Goal: Information Seeking & Learning: Learn about a topic

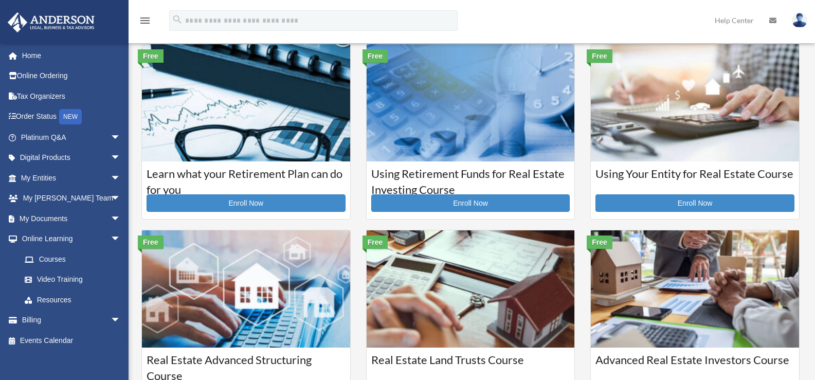
scroll to position [206, 0]
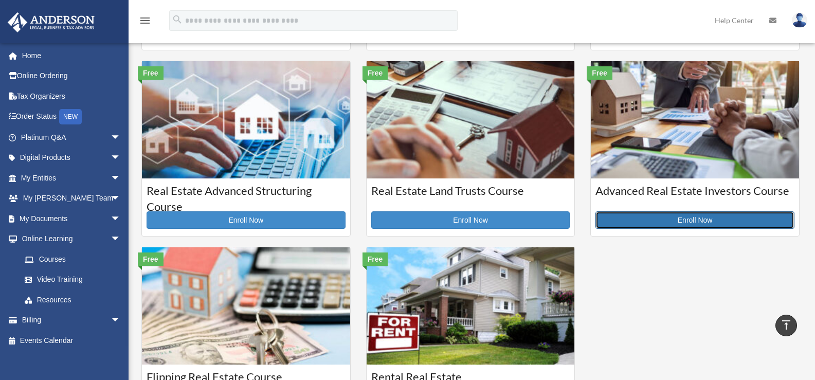
click at [688, 220] on link "Enroll Now" at bounding box center [695, 219] width 199 height 17
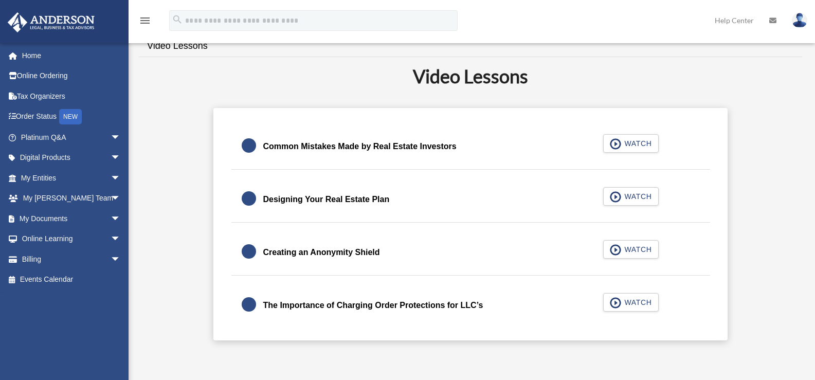
scroll to position [257, 0]
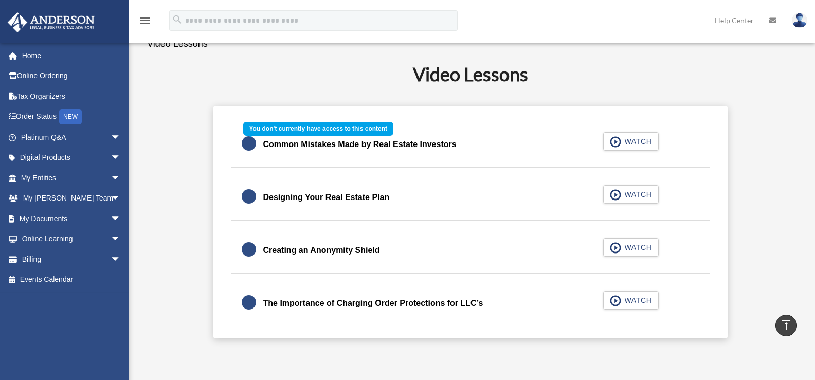
click at [622, 140] on div "Common Mistakes Made by Real Estate Investors WATCH" at bounding box center [471, 145] width 504 height 46
click at [613, 140] on div "Common Mistakes Made by Real Estate Investors WATCH" at bounding box center [471, 145] width 504 height 46
click at [247, 143] on div "Common Mistakes Made by Real Estate Investors WATCH" at bounding box center [471, 145] width 504 height 46
click at [295, 146] on div "Common Mistakes Made by Real Estate Investors WATCH" at bounding box center [471, 145] width 504 height 46
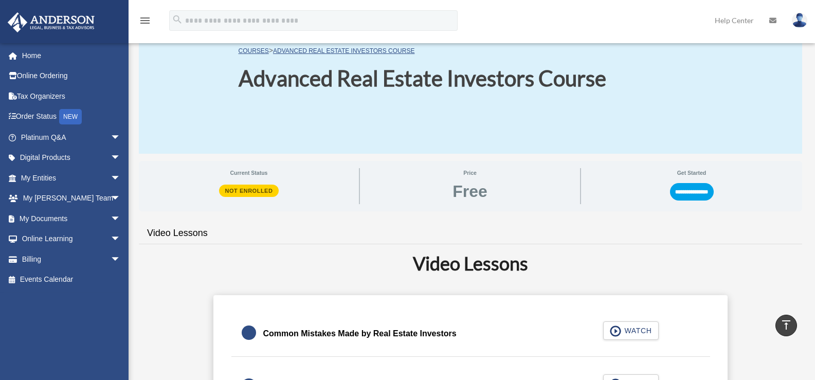
scroll to position [0, 0]
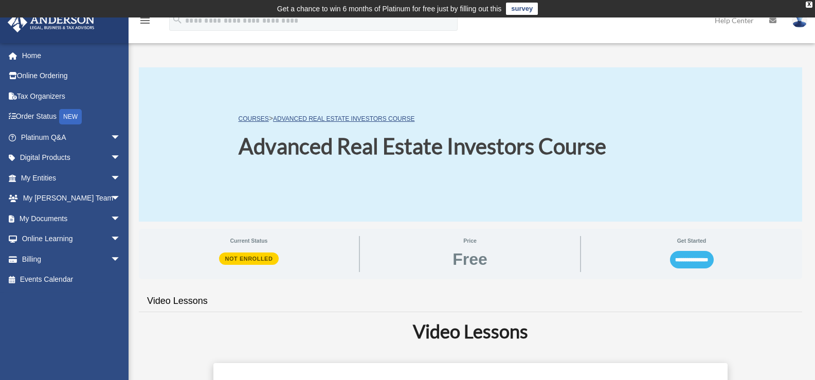
click at [677, 261] on input "**********" at bounding box center [692, 259] width 44 height 17
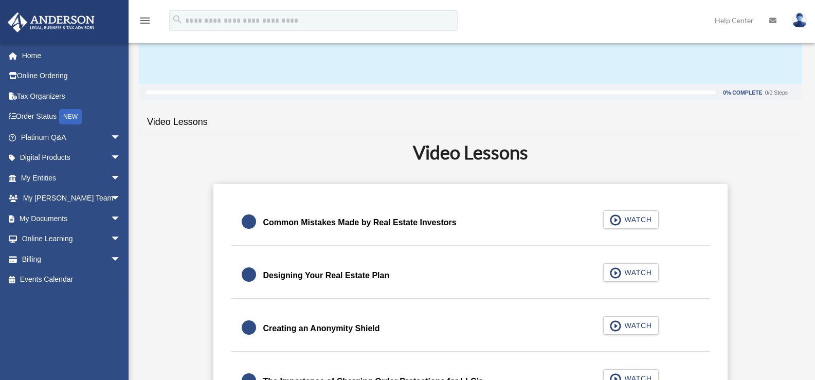
scroll to position [154, 0]
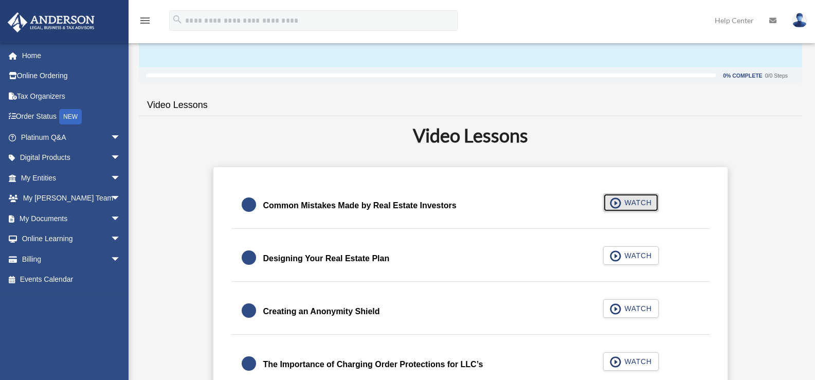
click at [638, 204] on span "WATCH" at bounding box center [636, 202] width 30 height 10
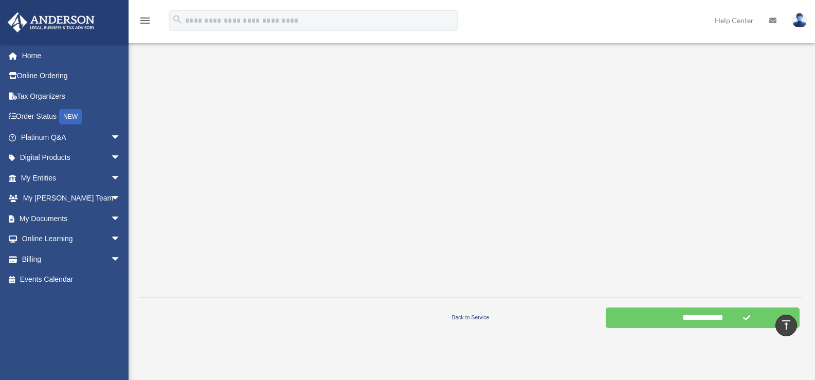
scroll to position [309, 0]
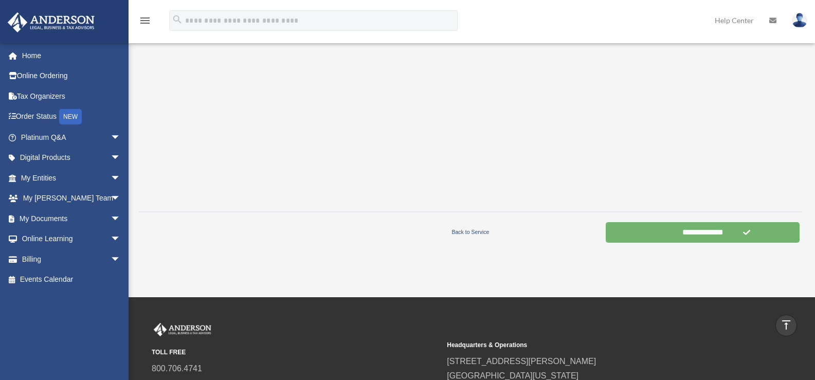
click at [653, 238] on input "**********" at bounding box center [703, 232] width 194 height 21
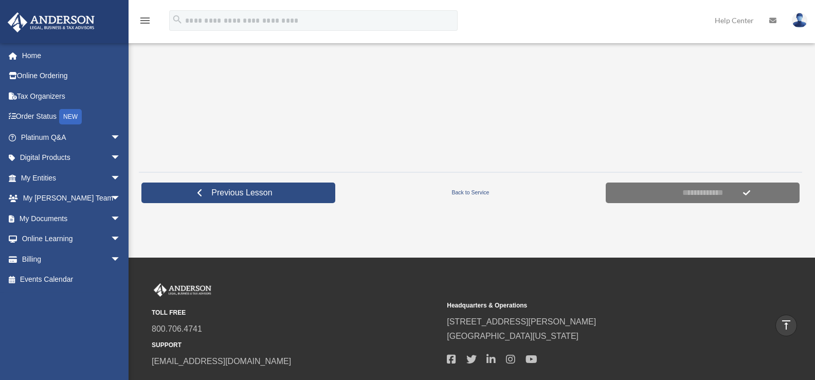
scroll to position [360, 0]
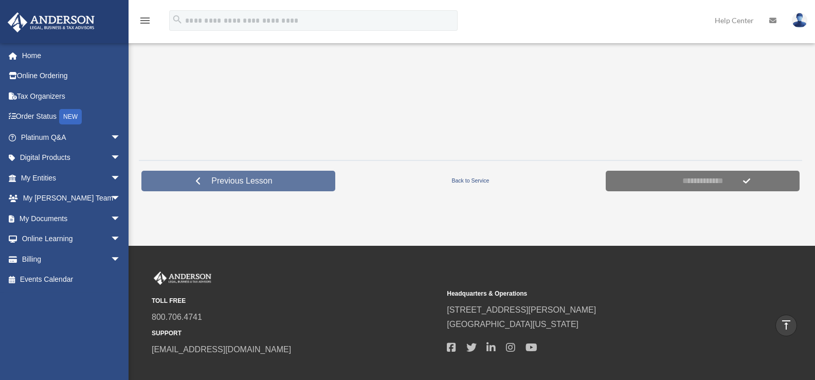
click at [298, 183] on link "Previous Lesson" at bounding box center [238, 181] width 194 height 21
click at [275, 187] on link "Previous Lesson" at bounding box center [238, 181] width 194 height 21
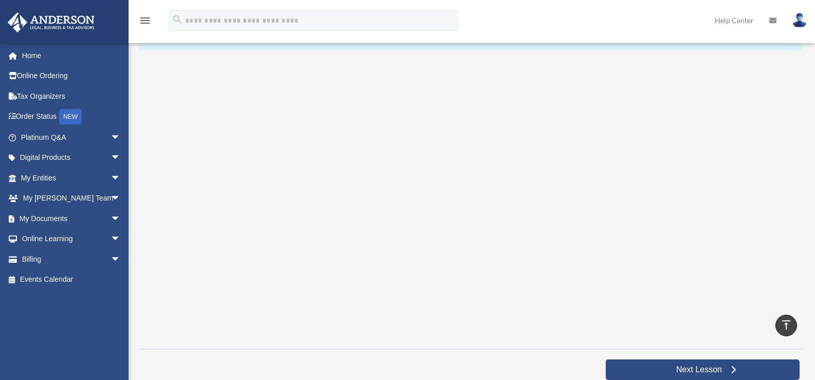
scroll to position [377, 0]
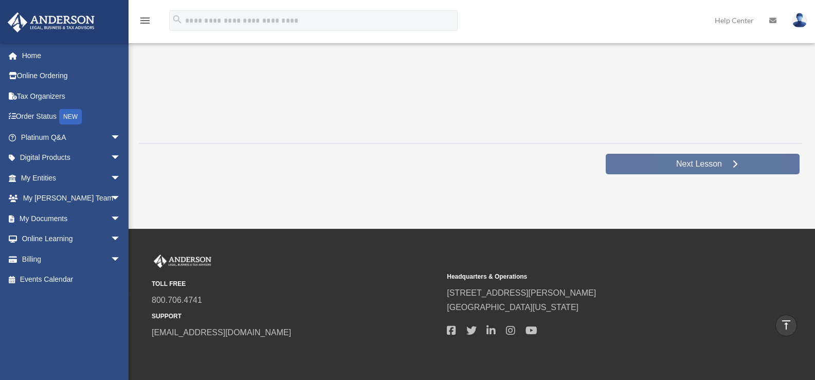
click at [681, 166] on span "Next Lesson" at bounding box center [699, 164] width 62 height 10
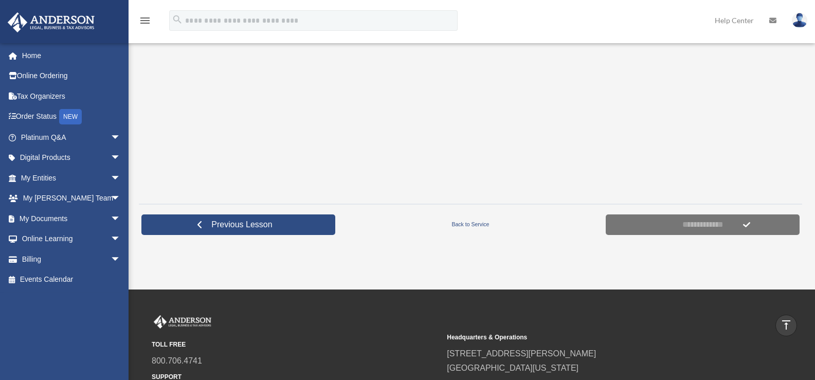
scroll to position [317, 0]
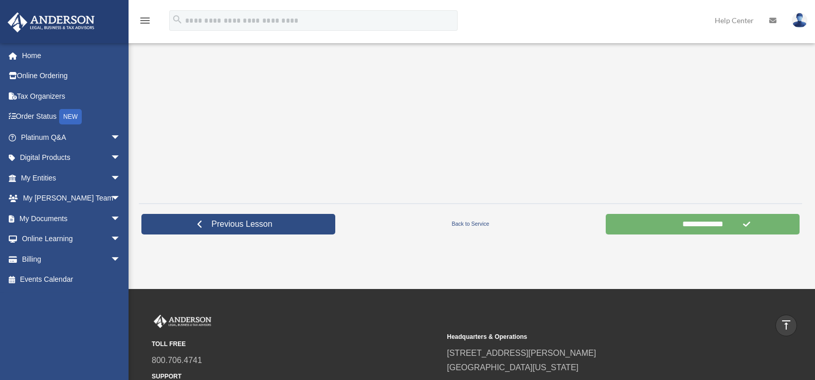
click at [671, 226] on input "**********" at bounding box center [703, 224] width 194 height 21
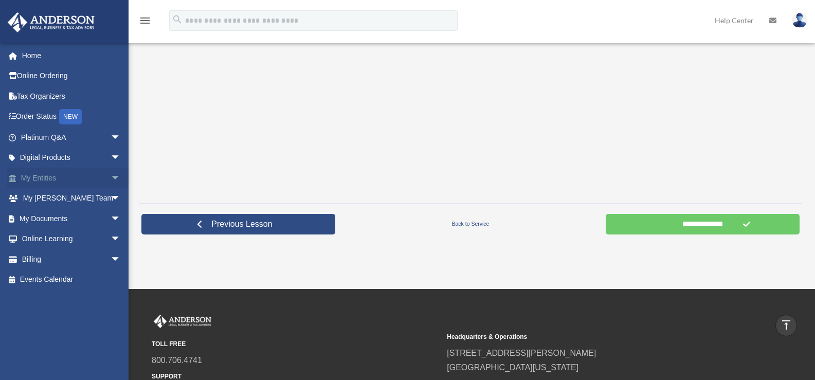
click at [111, 180] on span "arrow_drop_down" at bounding box center [121, 178] width 21 height 21
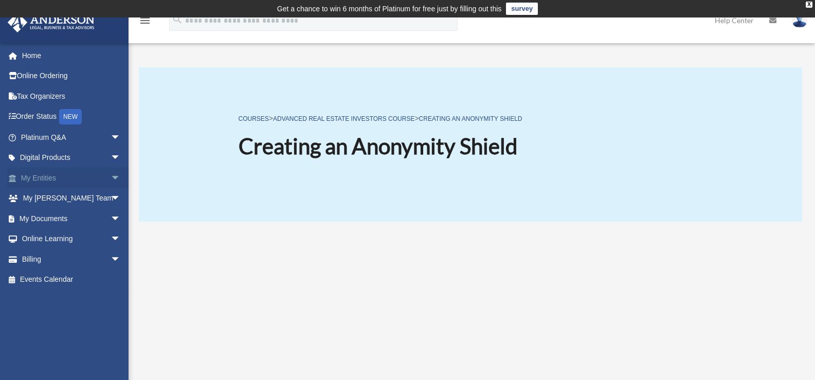
click at [111, 177] on span "arrow_drop_down" at bounding box center [121, 178] width 21 height 21
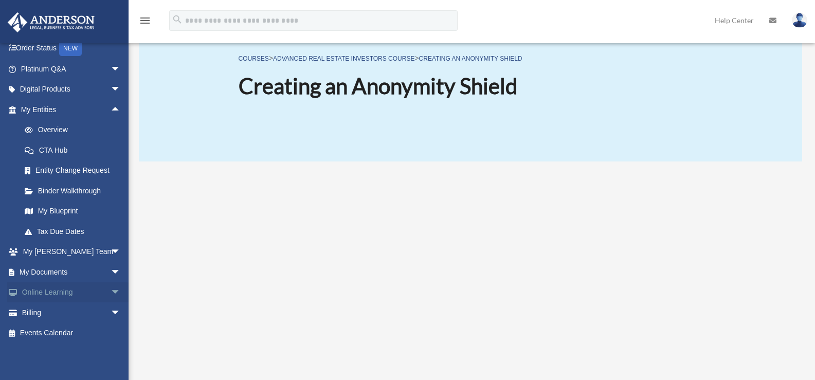
scroll to position [103, 0]
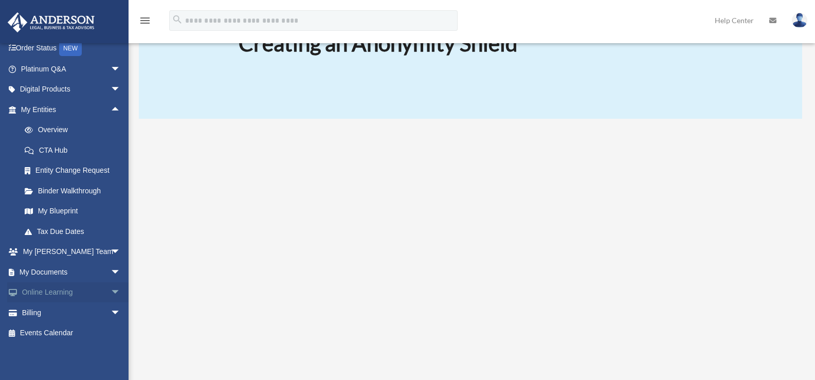
click at [111, 288] on span "arrow_drop_down" at bounding box center [121, 292] width 21 height 21
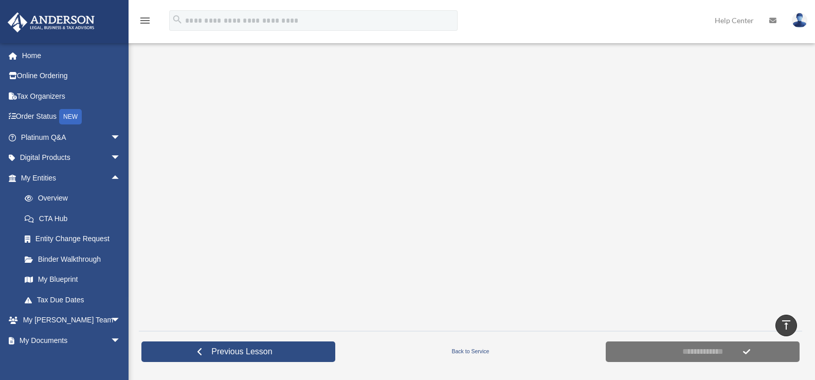
scroll to position [213, 0]
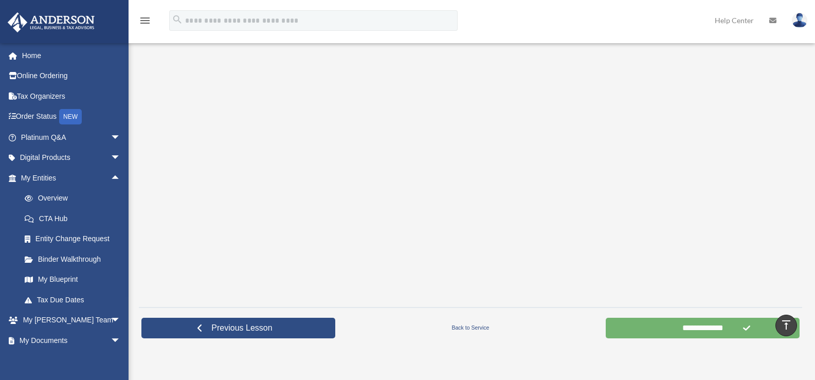
click at [667, 329] on input "**********" at bounding box center [703, 328] width 194 height 21
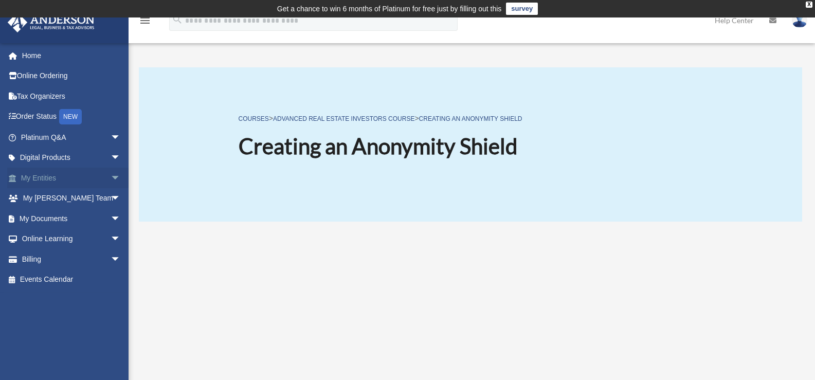
click at [111, 181] on span "arrow_drop_down" at bounding box center [121, 178] width 21 height 21
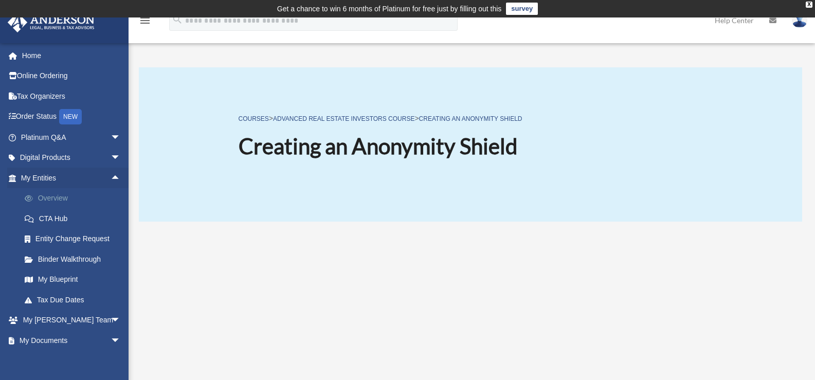
click at [52, 203] on link "Overview" at bounding box center [75, 198] width 122 height 21
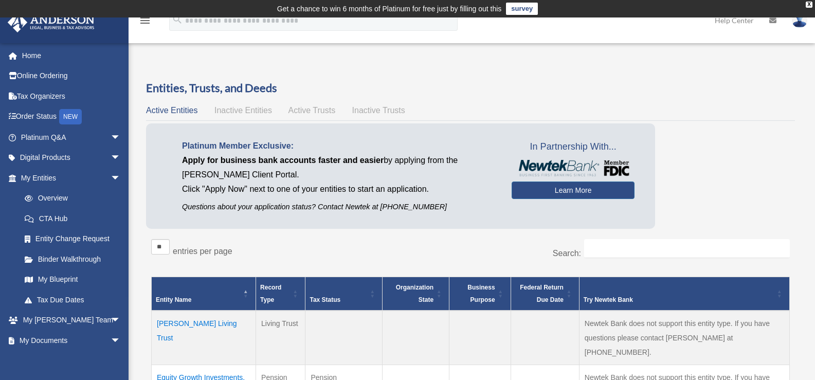
click at [255, 108] on span "Inactive Entities" at bounding box center [243, 110] width 58 height 9
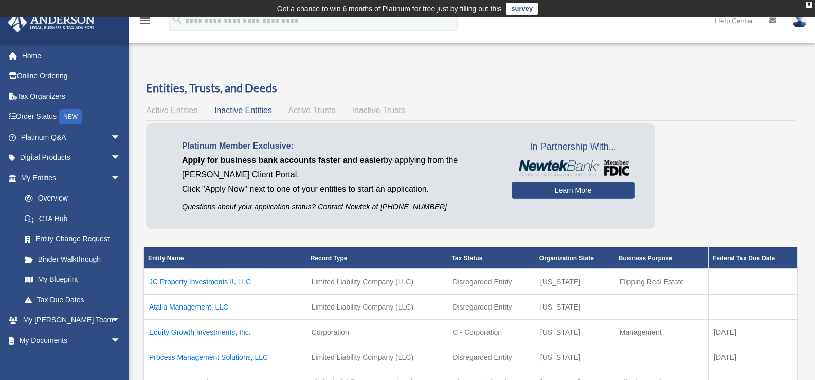
click at [314, 113] on span "Active Trusts" at bounding box center [312, 110] width 47 height 9
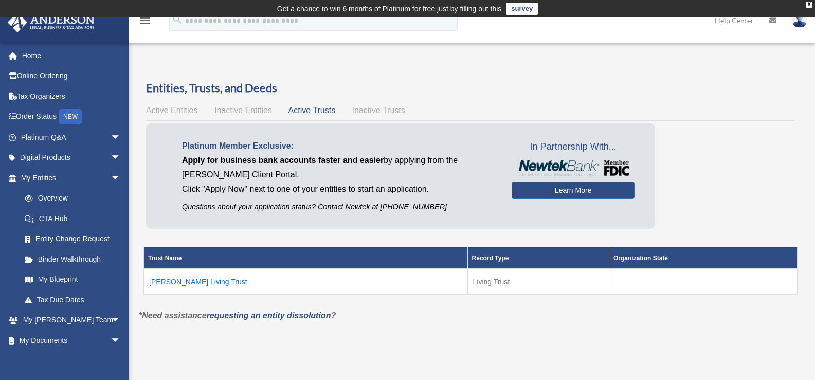
click at [384, 114] on span "Inactive Trusts" at bounding box center [378, 110] width 53 height 9
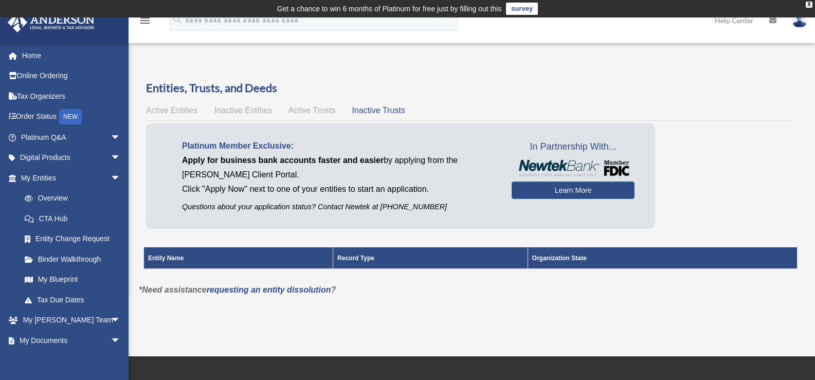
click at [179, 112] on span "Active Entities" at bounding box center [171, 110] width 51 height 9
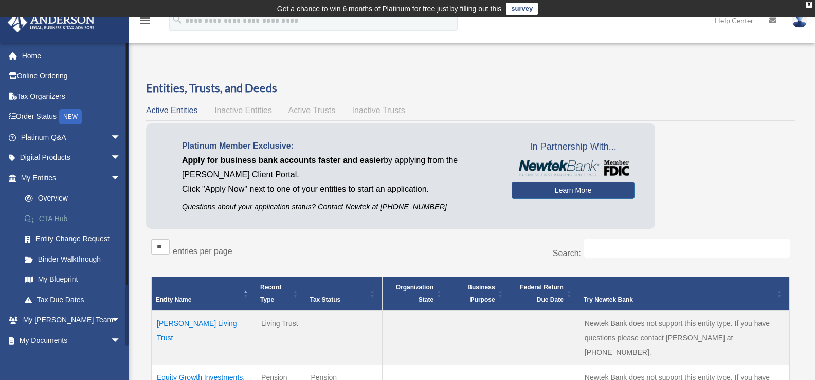
click at [55, 221] on link "CTA Hub" at bounding box center [75, 218] width 122 height 21
click at [59, 235] on link "Entity Change Request" at bounding box center [75, 239] width 122 height 21
click at [64, 257] on link "Binder Walkthrough" at bounding box center [75, 259] width 122 height 21
click at [67, 259] on link "Binder Walkthrough" at bounding box center [75, 259] width 122 height 21
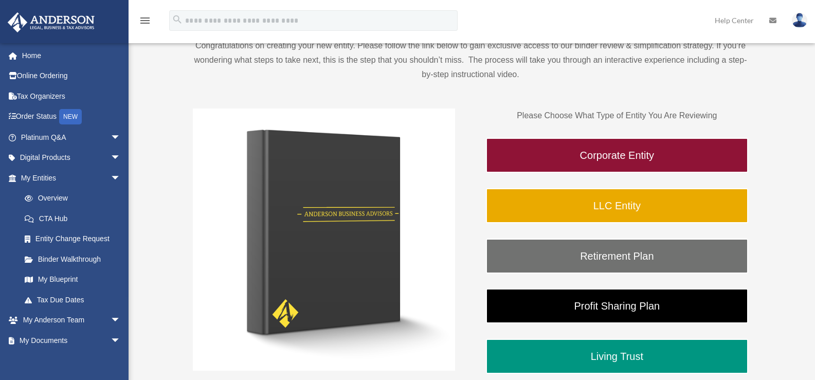
scroll to position [103, 0]
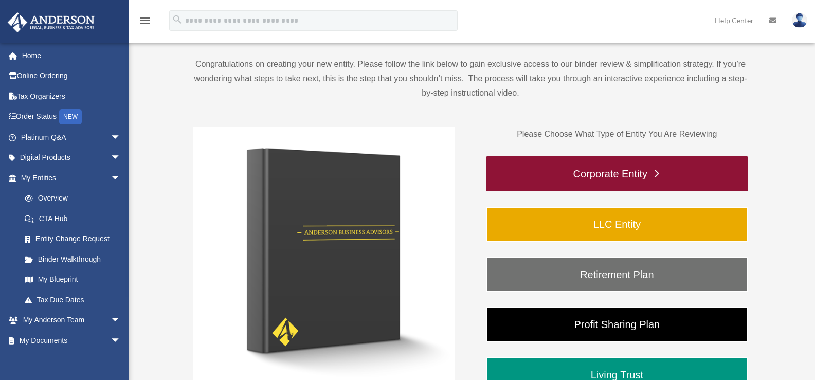
click at [599, 171] on link "Corporate Entity" at bounding box center [617, 173] width 262 height 35
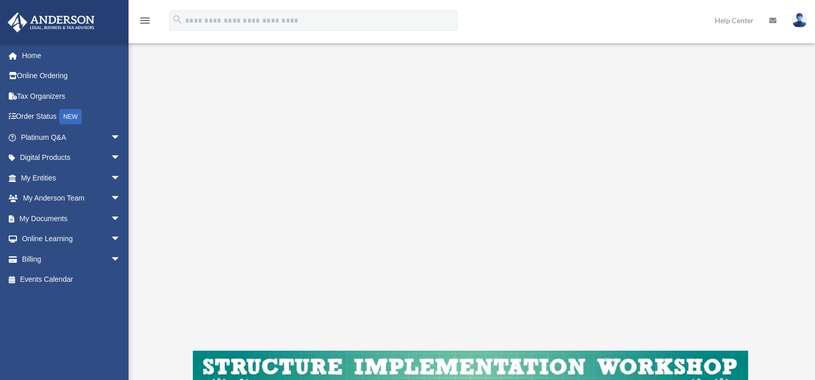
scroll to position [206, 0]
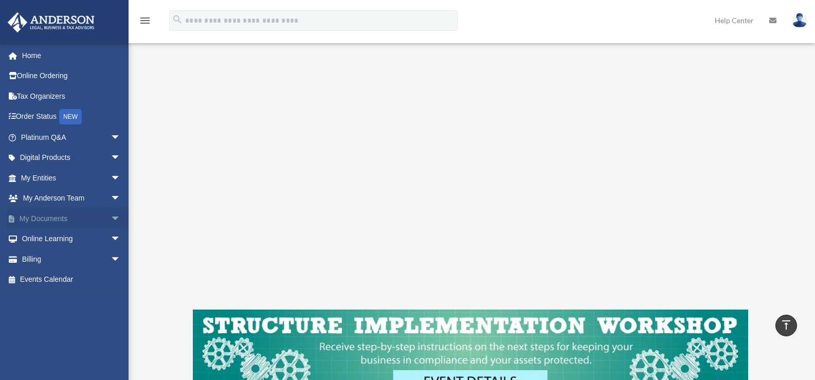
click at [111, 221] on span "arrow_drop_down" at bounding box center [121, 218] width 21 height 21
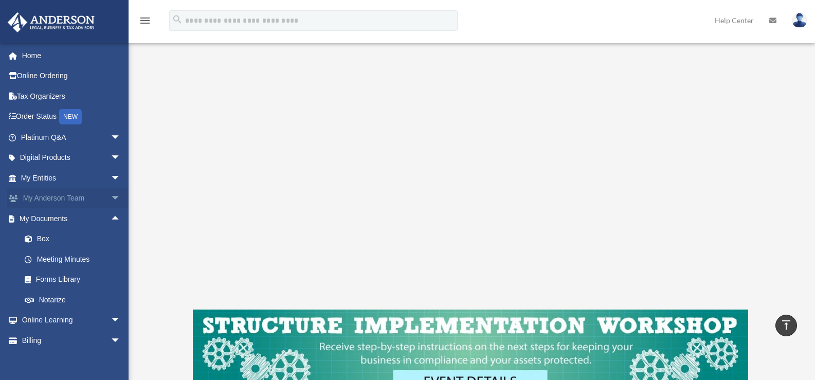
click at [111, 196] on span "arrow_drop_down" at bounding box center [121, 198] width 21 height 21
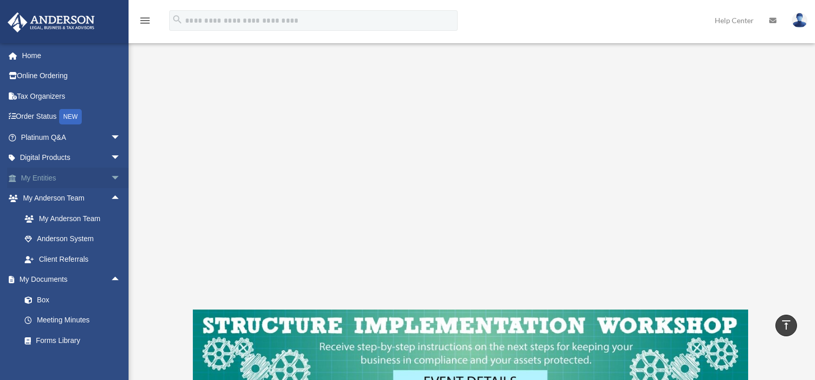
click at [111, 178] on span "arrow_drop_down" at bounding box center [121, 178] width 21 height 21
click at [52, 277] on link "My Blueprint" at bounding box center [75, 279] width 122 height 21
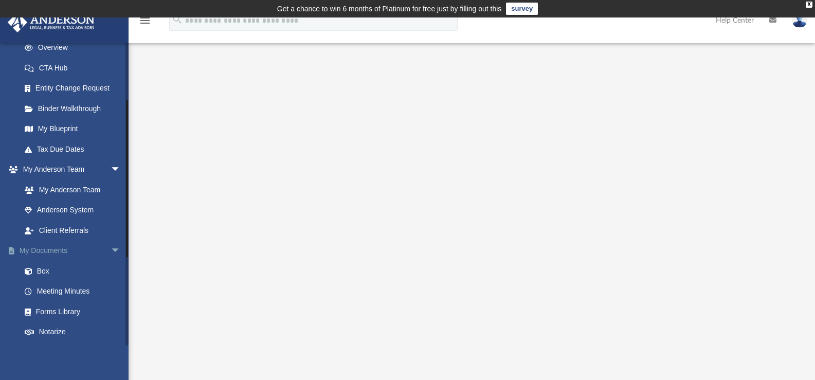
scroll to position [154, 0]
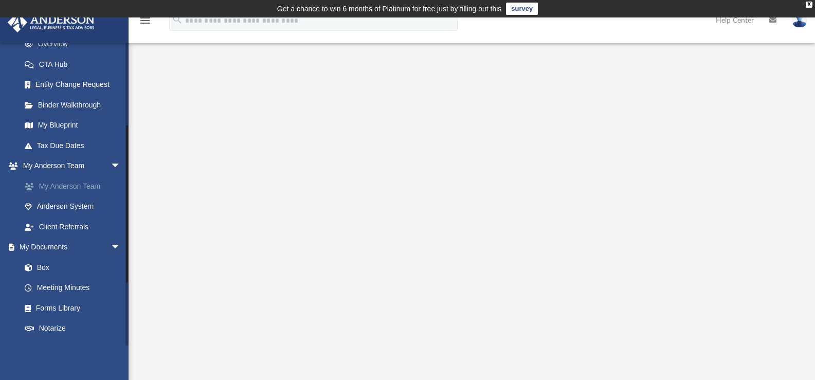
click at [51, 190] on link "My Anderson Team" at bounding box center [75, 186] width 122 height 21
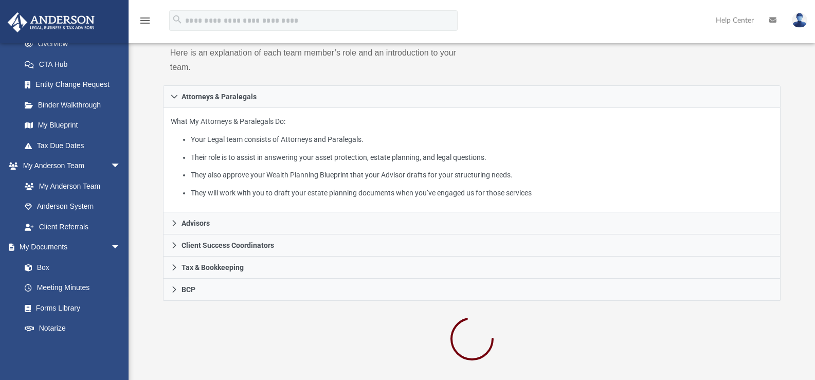
scroll to position [154, 0]
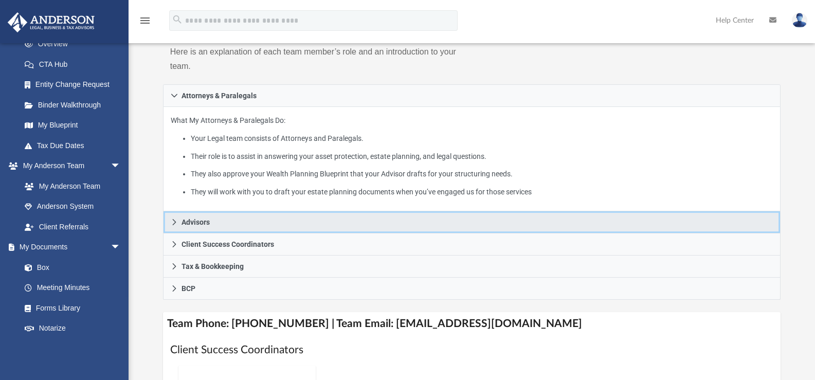
click at [171, 219] on icon at bounding box center [174, 222] width 7 height 7
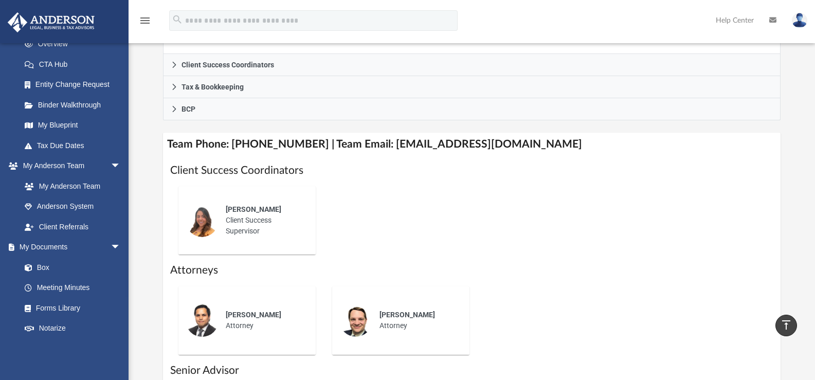
scroll to position [332, 0]
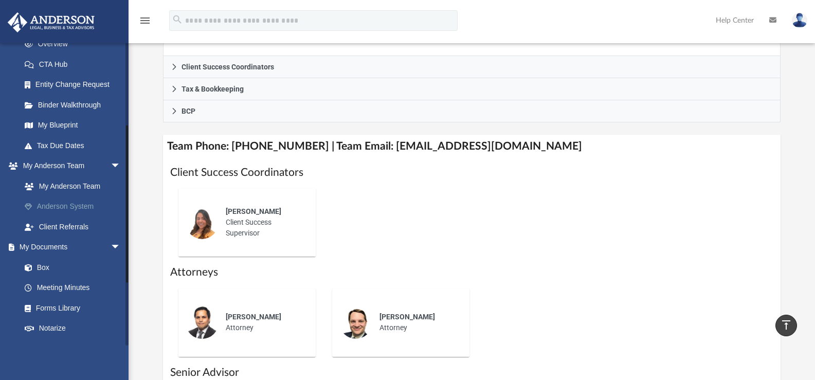
click at [81, 206] on link "Anderson System" at bounding box center [75, 206] width 122 height 21
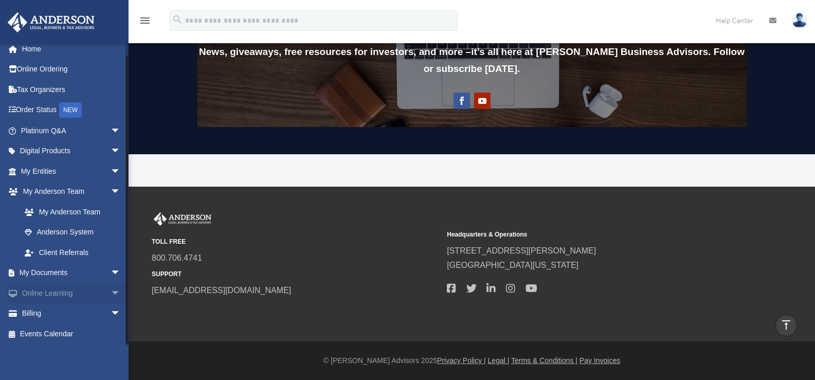
scroll to position [8, 0]
click at [111, 312] on span "arrow_drop_down" at bounding box center [121, 312] width 21 height 21
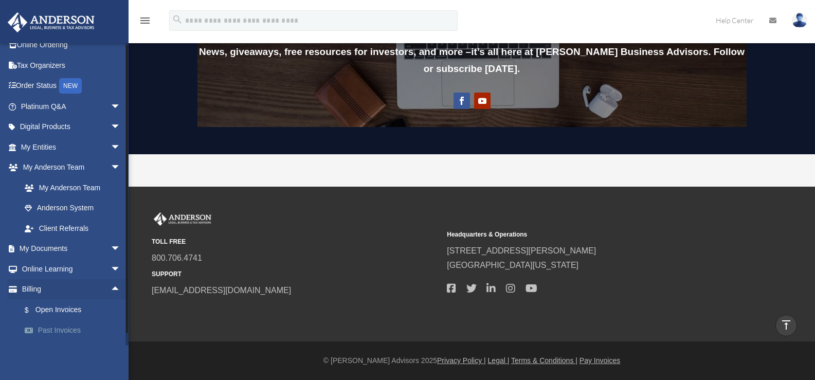
scroll to position [69, 0]
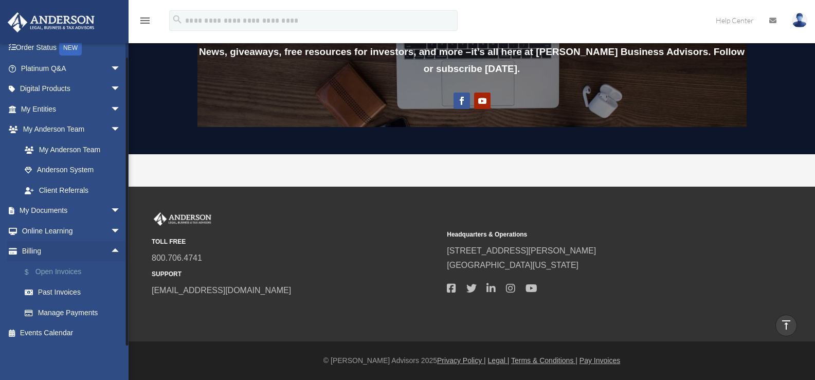
click at [56, 272] on link "$ Open Invoices" at bounding box center [75, 271] width 122 height 21
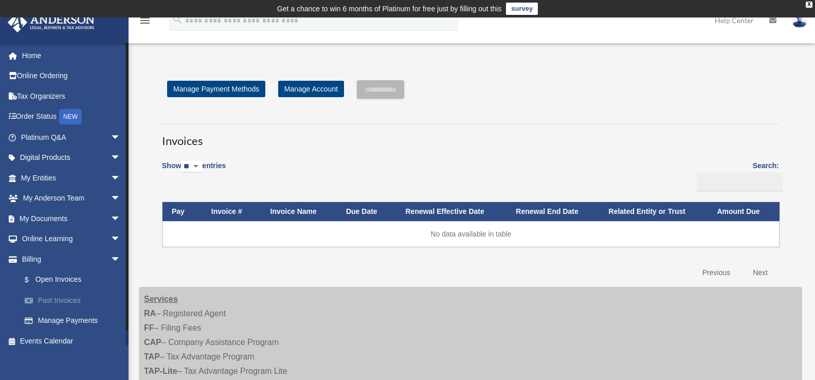
click at [67, 299] on link "Past Invoices" at bounding box center [75, 300] width 122 height 21
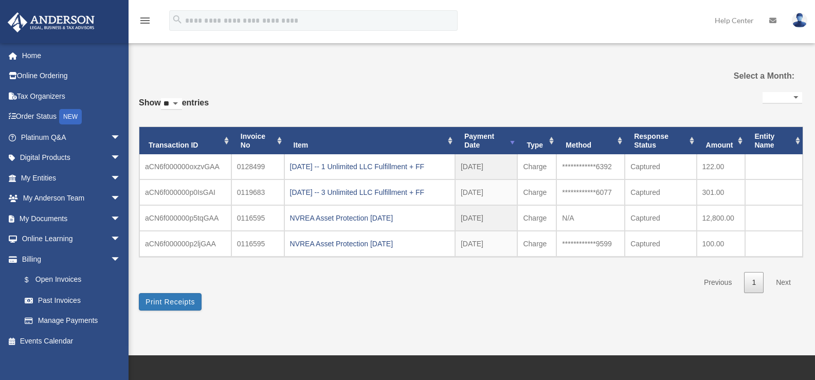
select select
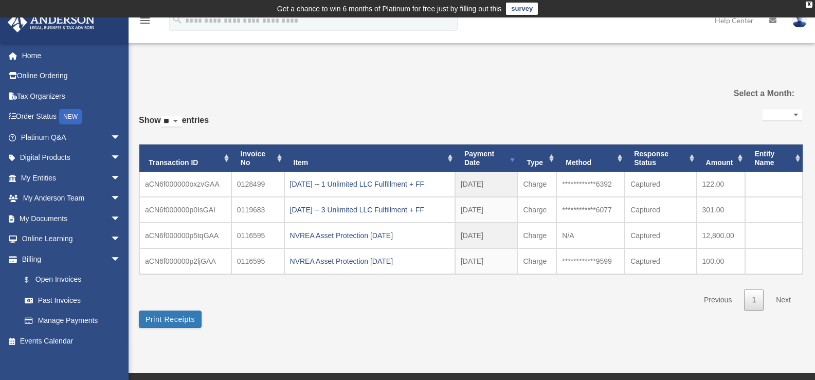
click at [797, 117] on select "**********" at bounding box center [783, 116] width 40 height 12
click at [607, 92] on div "**********" at bounding box center [470, 204] width 663 height 248
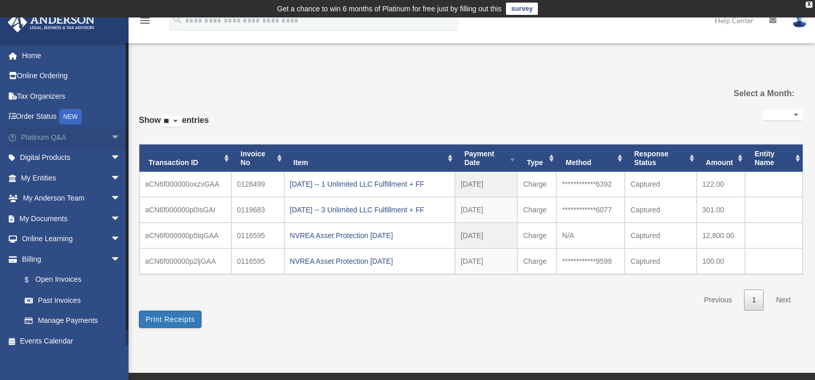
click at [111, 137] on span "arrow_drop_down" at bounding box center [121, 137] width 21 height 21
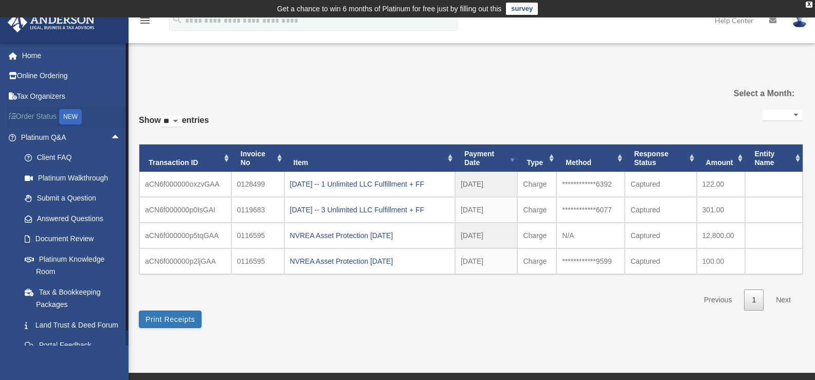
click at [50, 119] on link "Order Status NEW" at bounding box center [71, 116] width 129 height 21
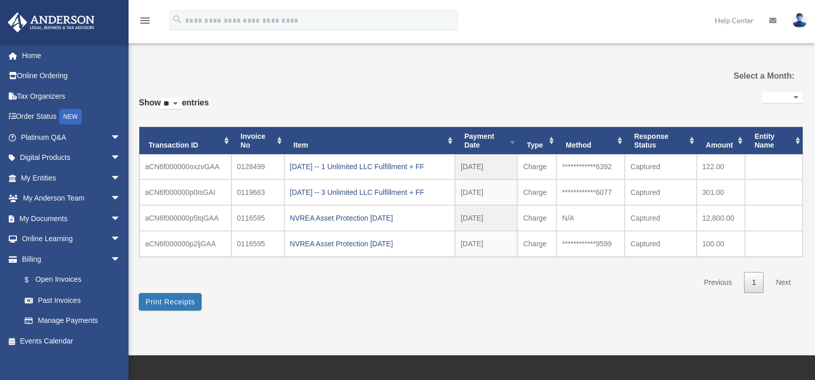
select select
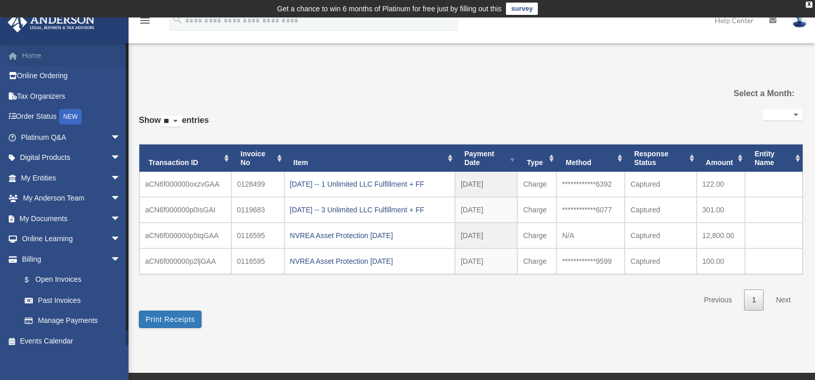
click at [38, 59] on link "Home" at bounding box center [71, 55] width 129 height 21
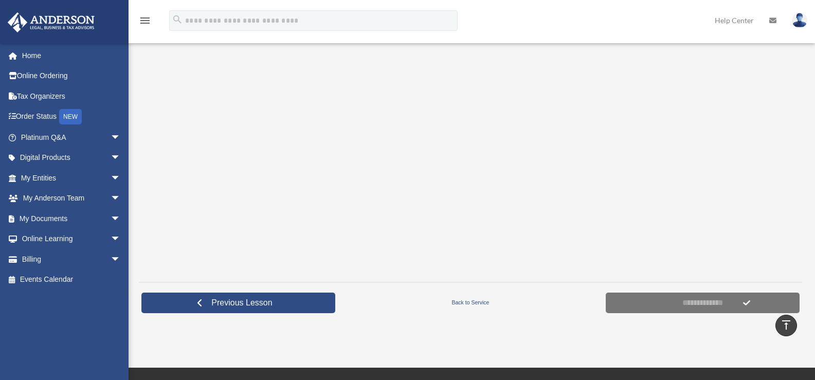
scroll to position [230, 0]
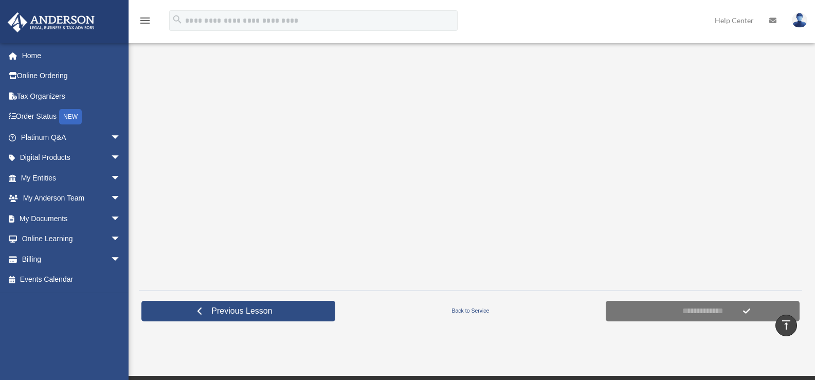
click at [680, 282] on iframe at bounding box center [471, 140] width 504 height 283
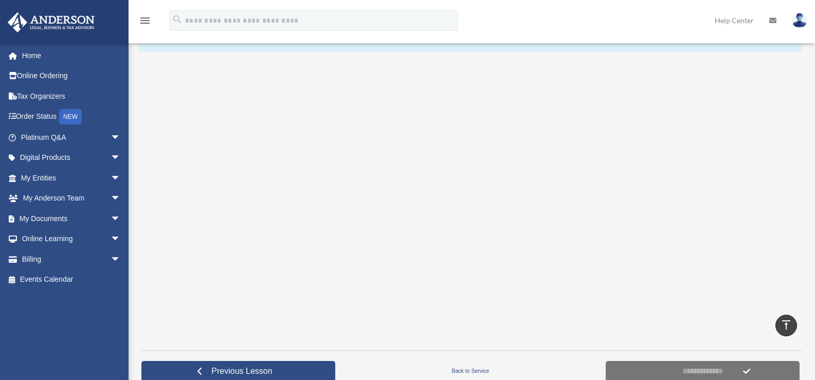
scroll to position [169, 0]
